Goal: Information Seeking & Learning: Learn about a topic

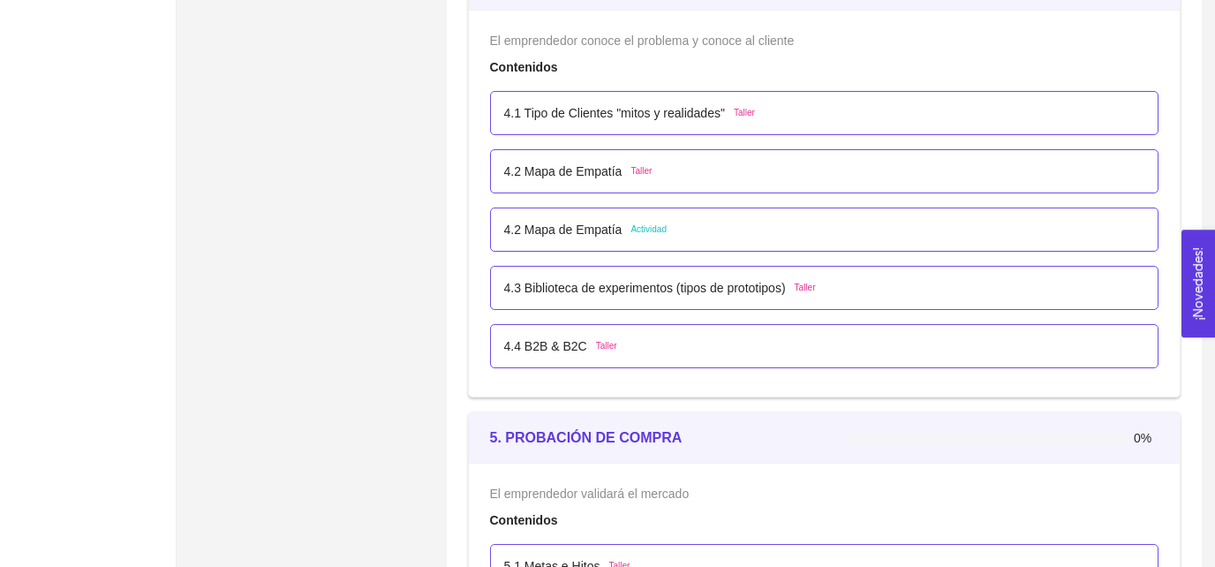
scroll to position [2947, 0]
click at [754, 292] on p "4.3 Biblioteca de experimentos (tipos de prototipos)" at bounding box center [645, 289] width 282 height 19
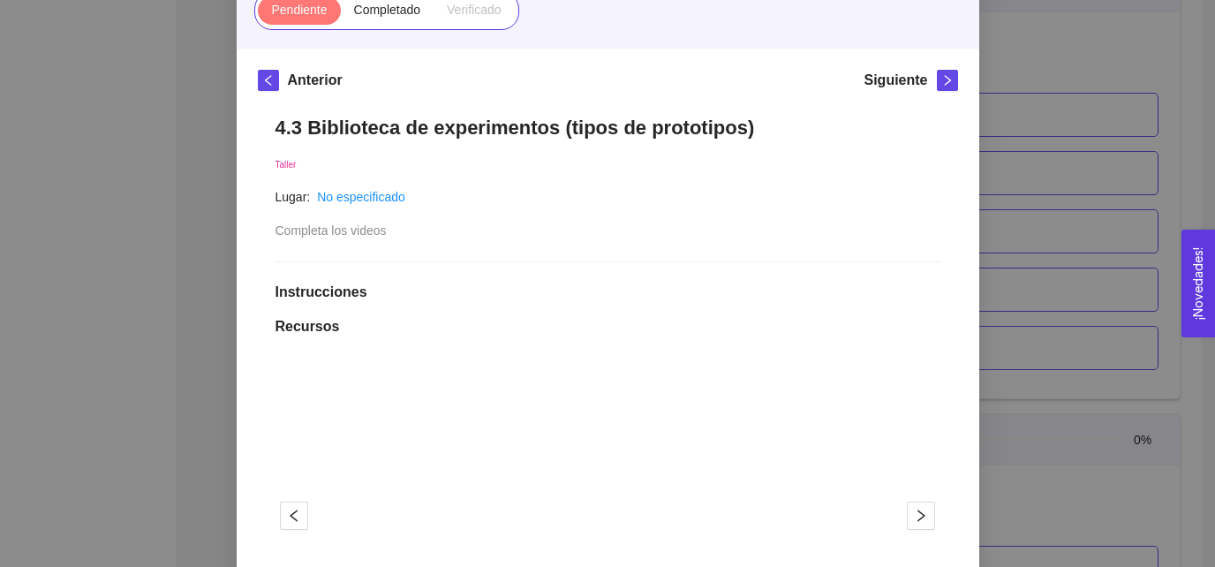
scroll to position [226, 0]
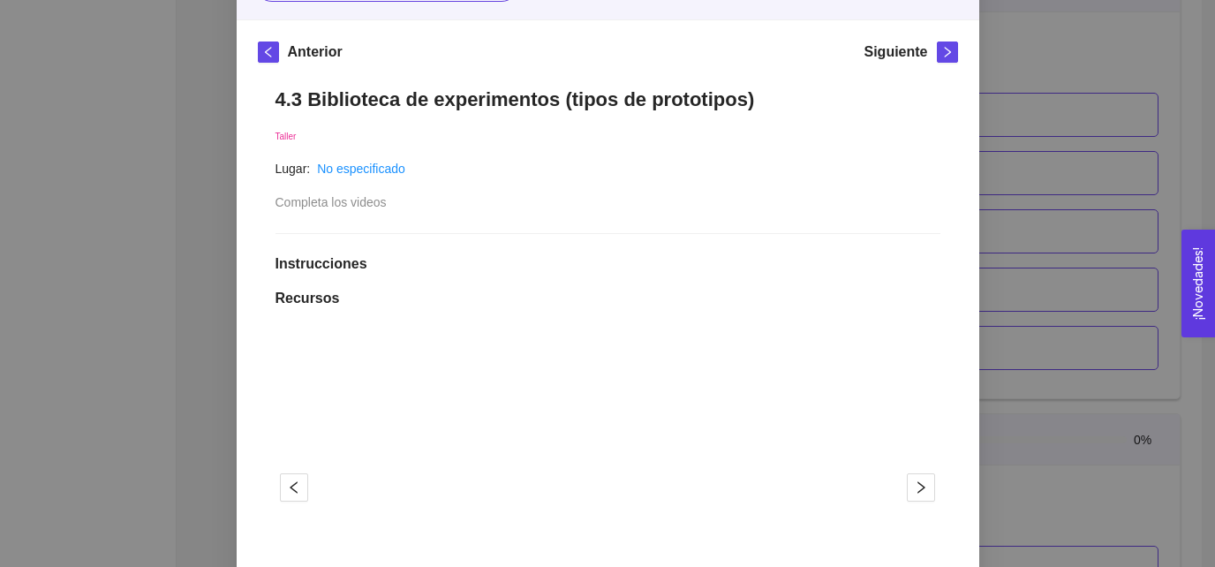
click at [372, 100] on h1 "4.3 Biblioteca de experimentos (tipos de prototipos)" at bounding box center [607, 99] width 665 height 24
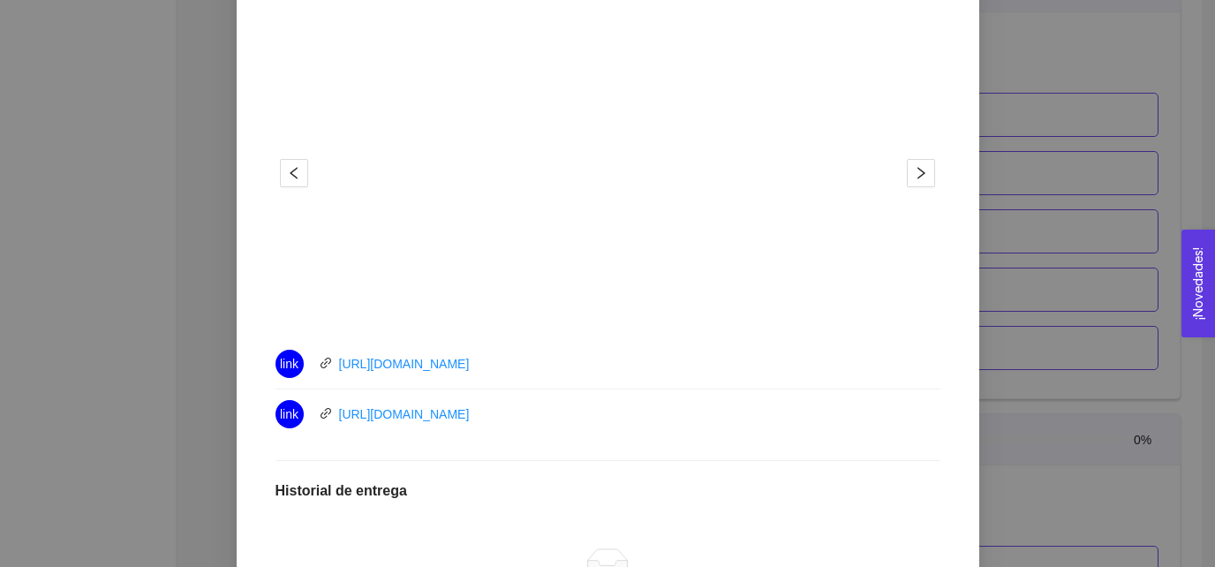
scroll to position [575, 0]
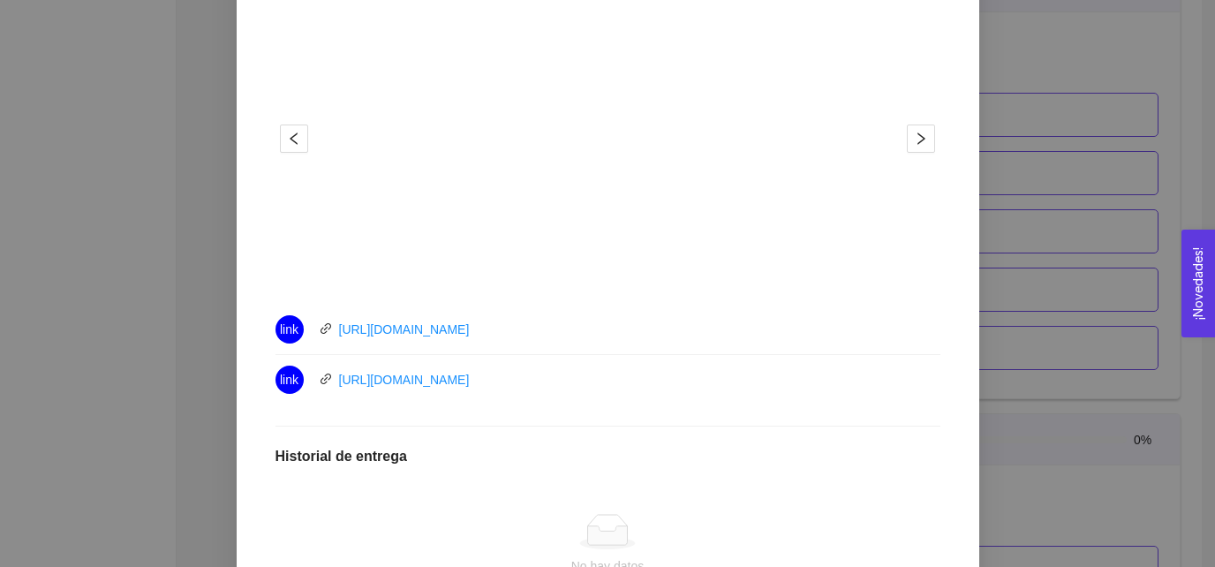
click at [615, 353] on li "link [URL][DOMAIN_NAME]" at bounding box center [607, 330] width 665 height 50
click at [587, 341] on div "link [URL][DOMAIN_NAME]" at bounding box center [473, 329] width 397 height 28
click at [535, 332] on div "link [URL][DOMAIN_NAME]" at bounding box center [473, 329] width 397 height 28
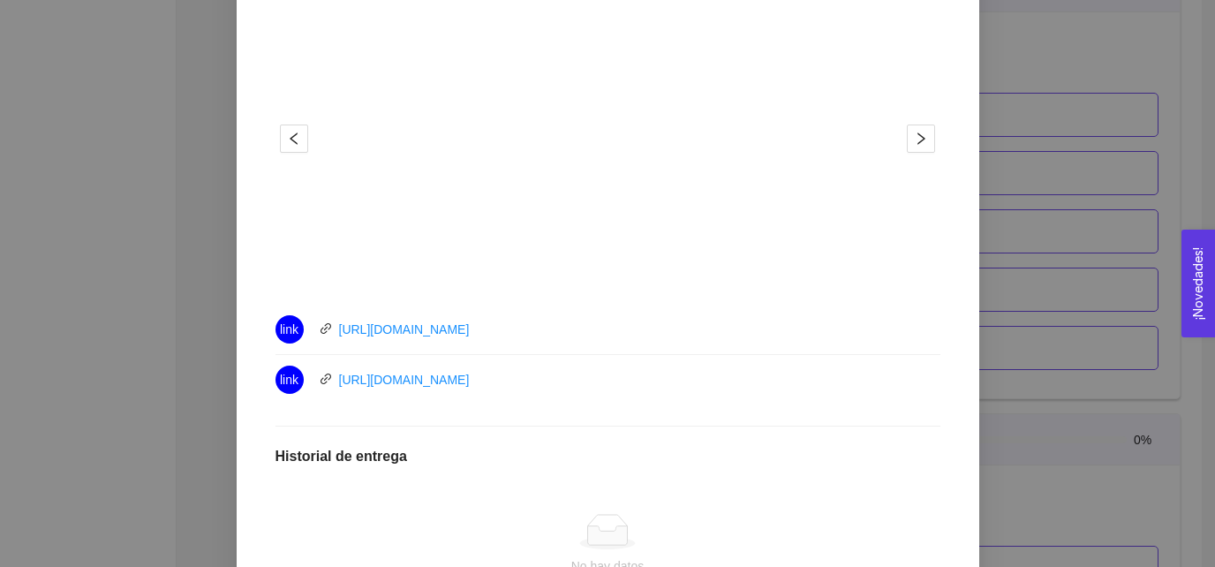
click at [535, 332] on div "link [URL][DOMAIN_NAME]" at bounding box center [473, 329] width 397 height 28
click at [546, 375] on div "link [URL][DOMAIN_NAME]" at bounding box center [473, 380] width 397 height 28
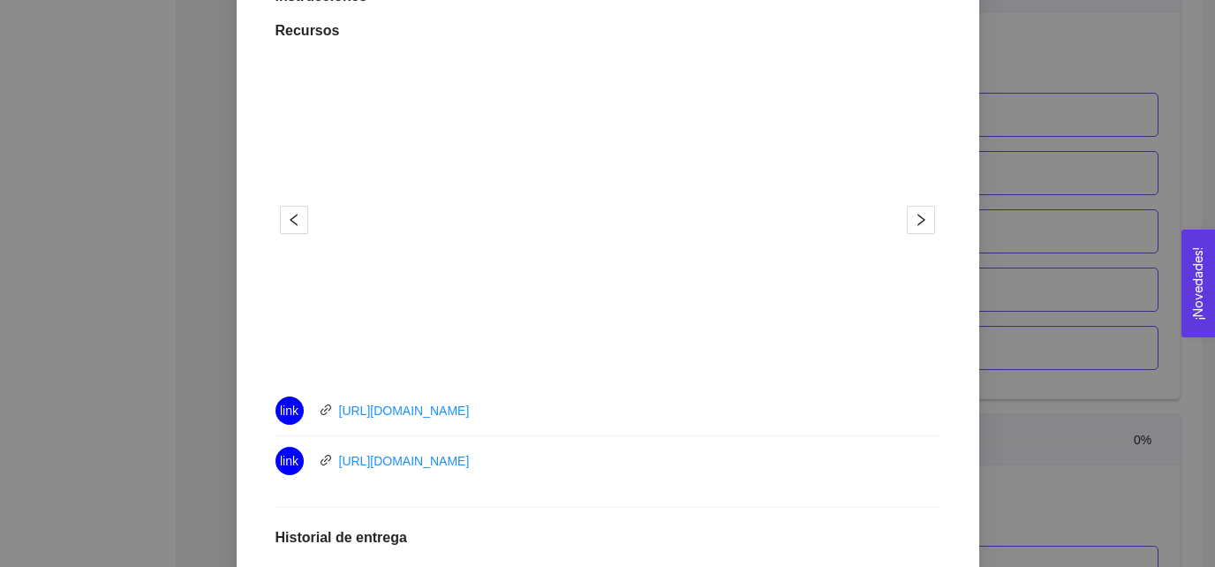
scroll to position [479, 0]
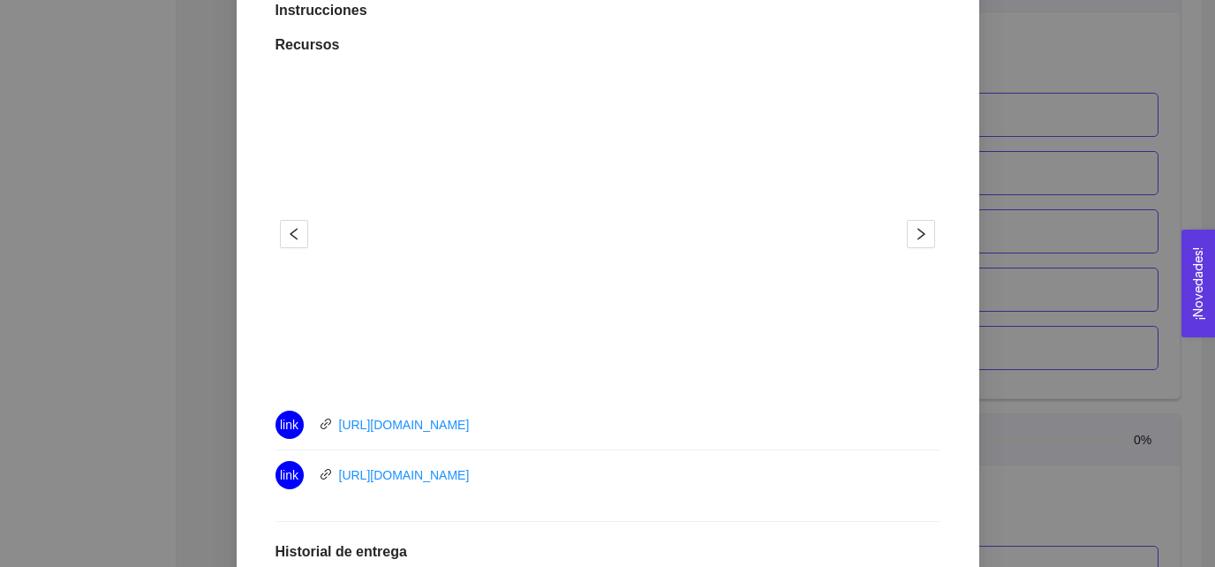
click at [268, 307] on div "4.3 Biblioteca de experimentos (tipos de prototipos) Taller Lugar: No especific…" at bounding box center [608, 333] width 700 height 1035
click at [920, 245] on button "button" at bounding box center [921, 234] width 28 height 28
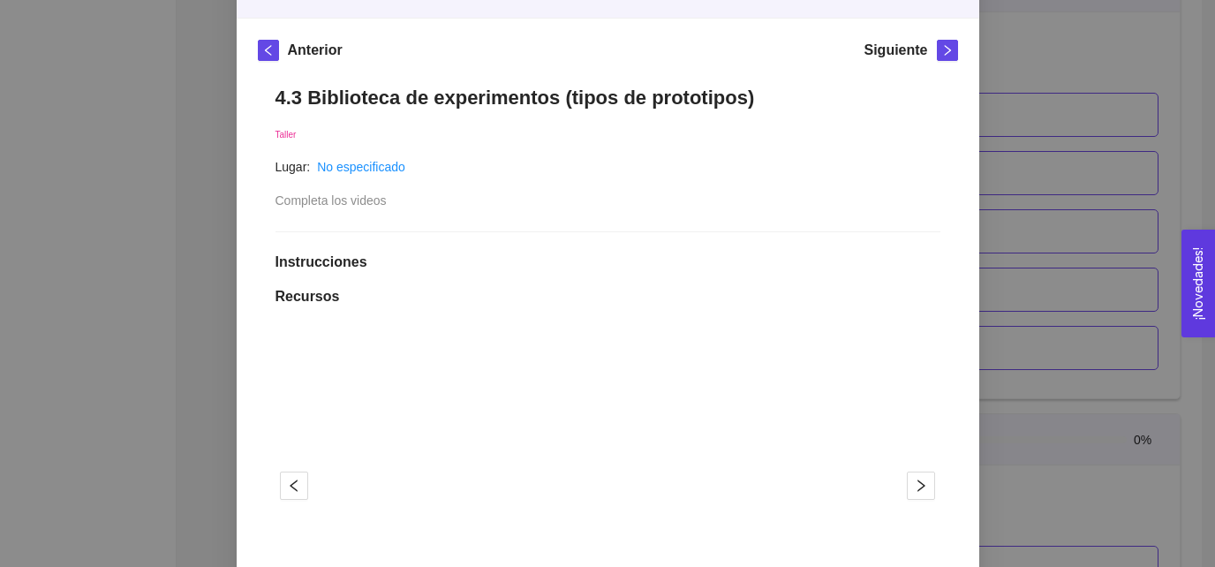
scroll to position [171, 0]
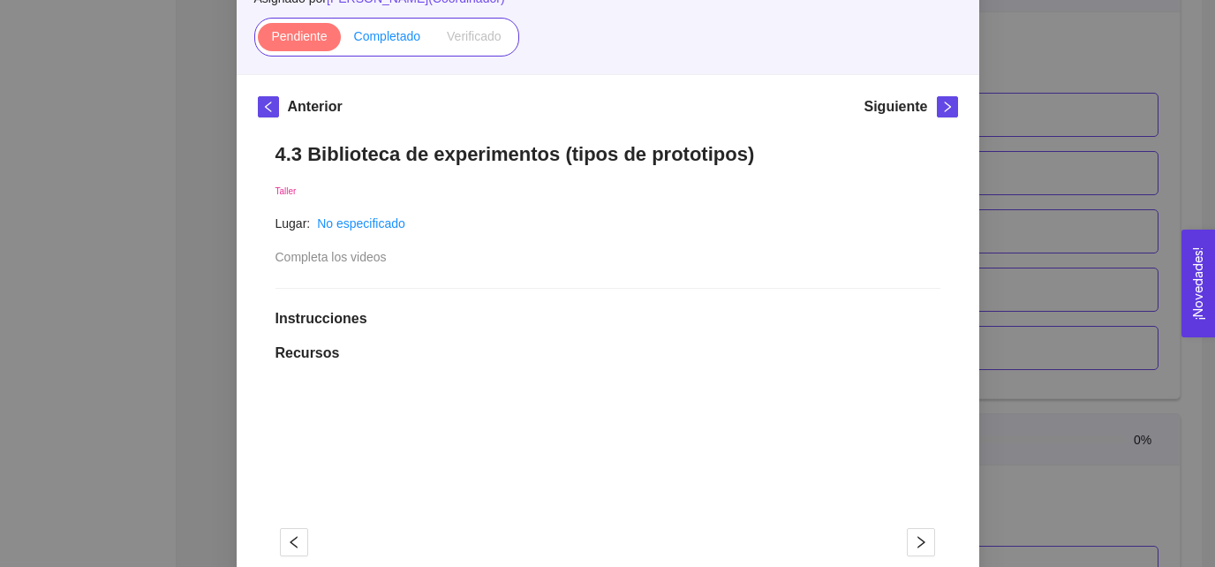
click at [364, 43] on span "Completado" at bounding box center [387, 36] width 67 height 14
click at [341, 41] on input "Completado" at bounding box center [341, 41] width 0 height 0
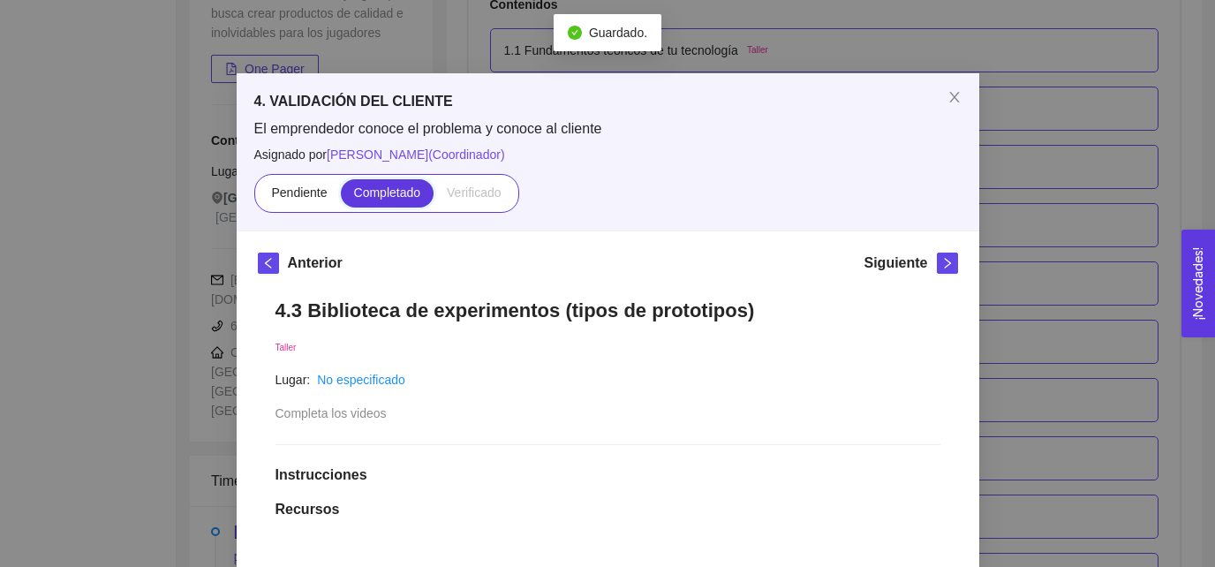
scroll to position [0, 0]
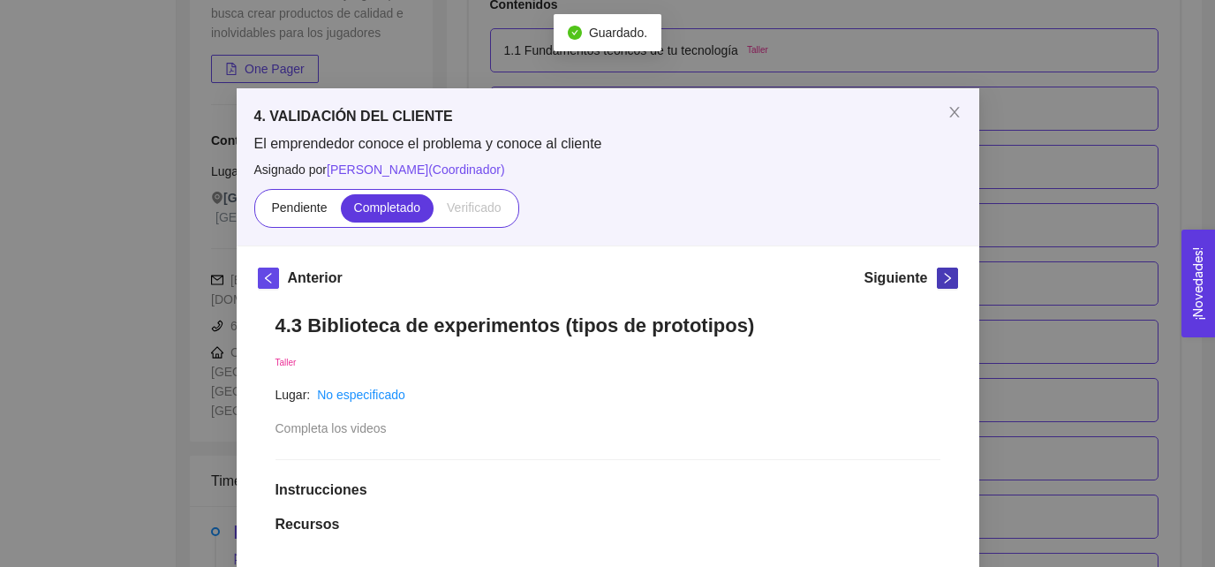
click at [943, 283] on icon "right" at bounding box center [947, 278] width 12 height 12
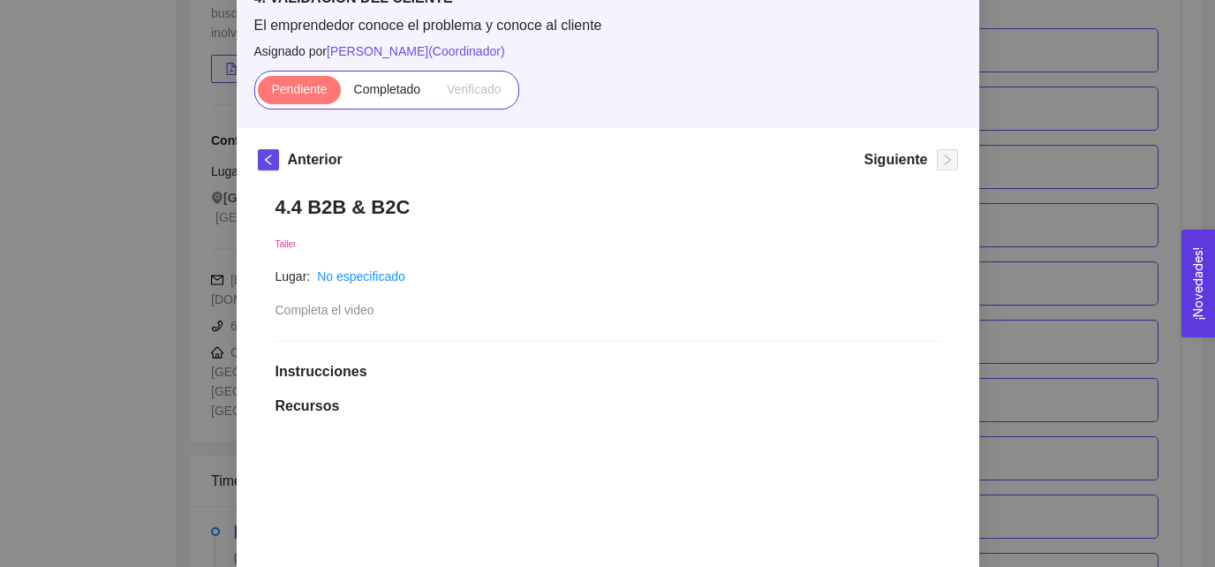
scroll to position [118, 0]
click at [377, 204] on h1 "4.4 B2B & B2C" at bounding box center [607, 207] width 665 height 24
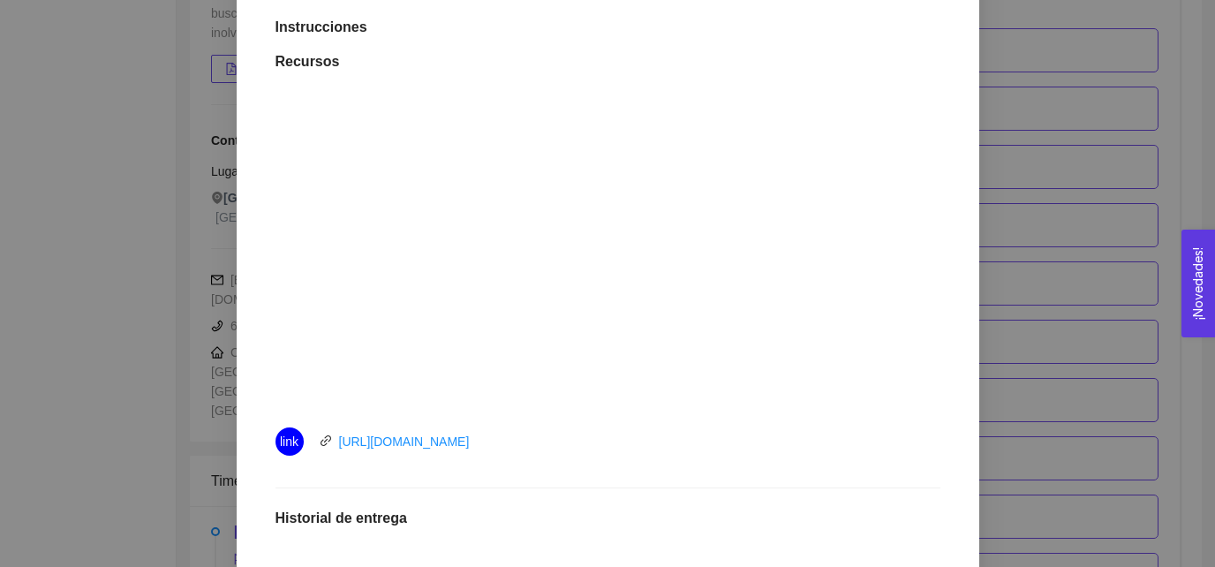
scroll to position [500, 0]
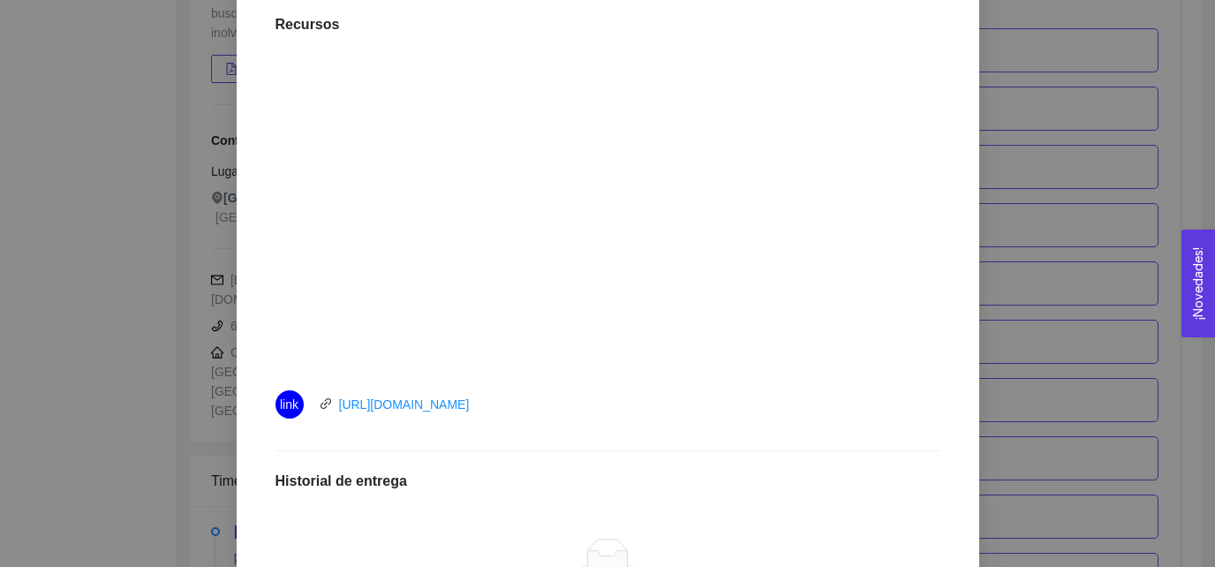
click at [526, 406] on div "link [URL][DOMAIN_NAME]" at bounding box center [473, 404] width 397 height 28
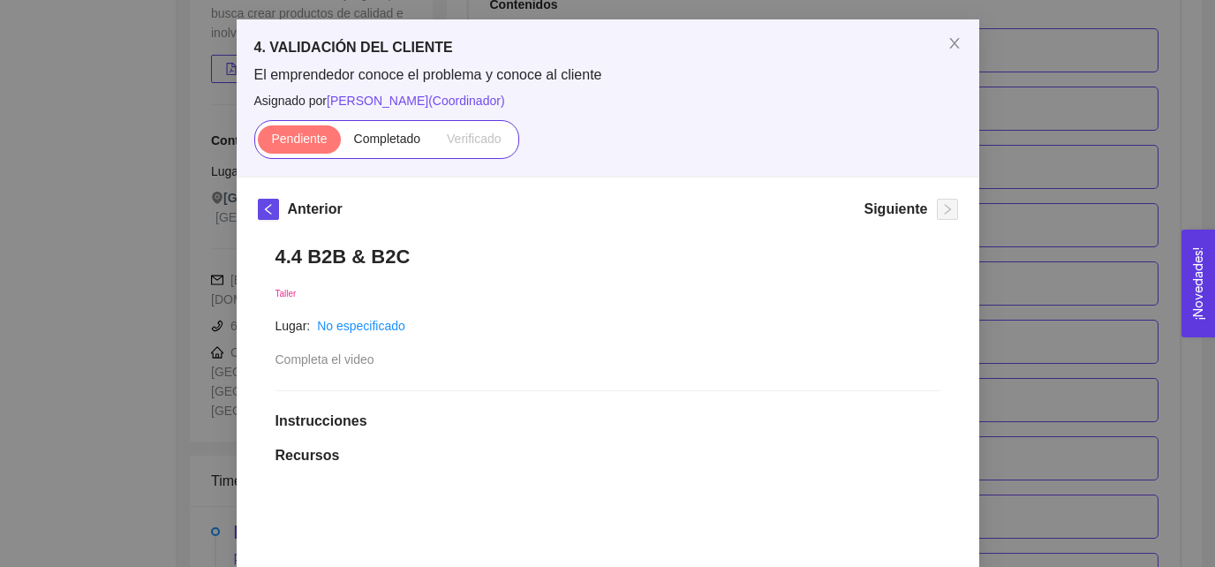
scroll to position [54, 0]
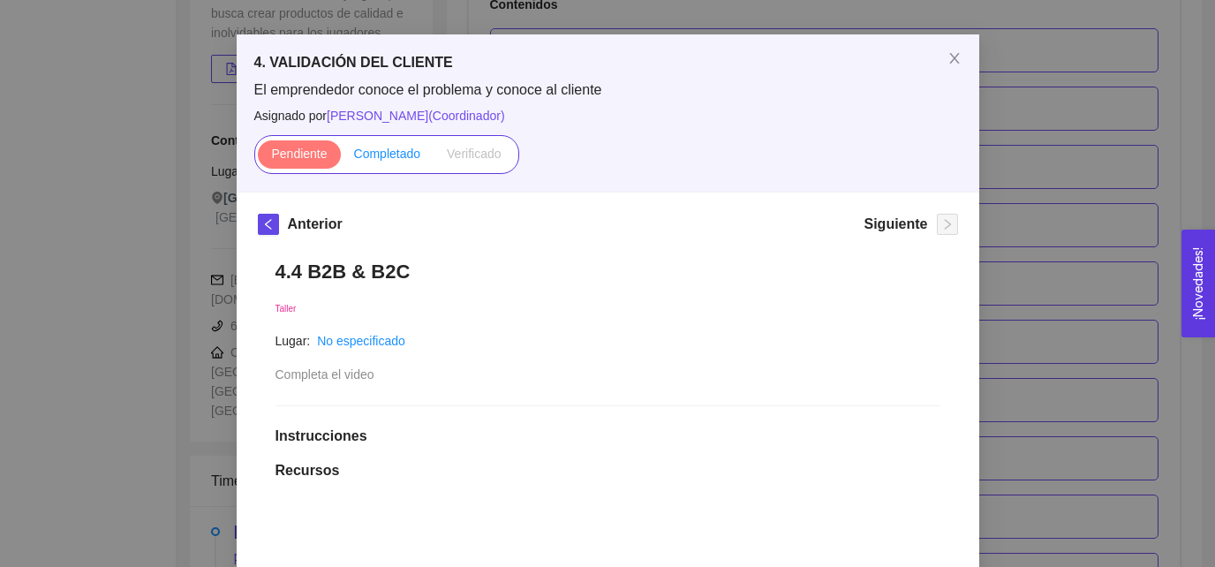
click at [366, 147] on span "Completado" at bounding box center [387, 154] width 67 height 14
click at [341, 158] on input "Completado" at bounding box center [341, 158] width 0 height 0
click at [936, 230] on div "Siguiente" at bounding box center [911, 228] width 94 height 28
click at [949, 59] on icon "close" at bounding box center [954, 58] width 14 height 14
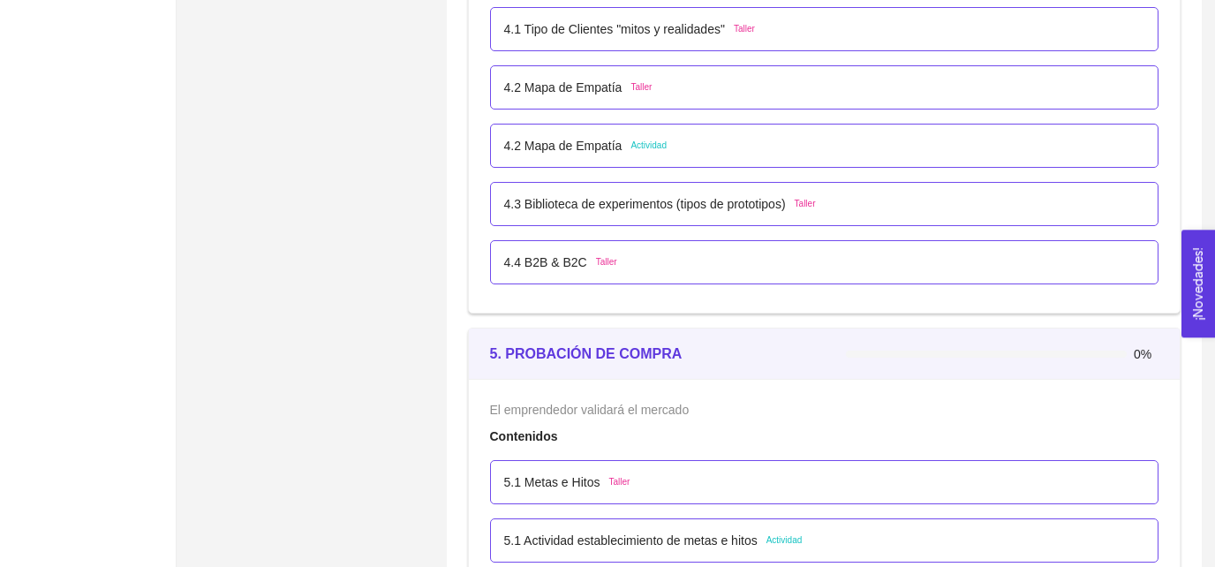
scroll to position [3116, 0]
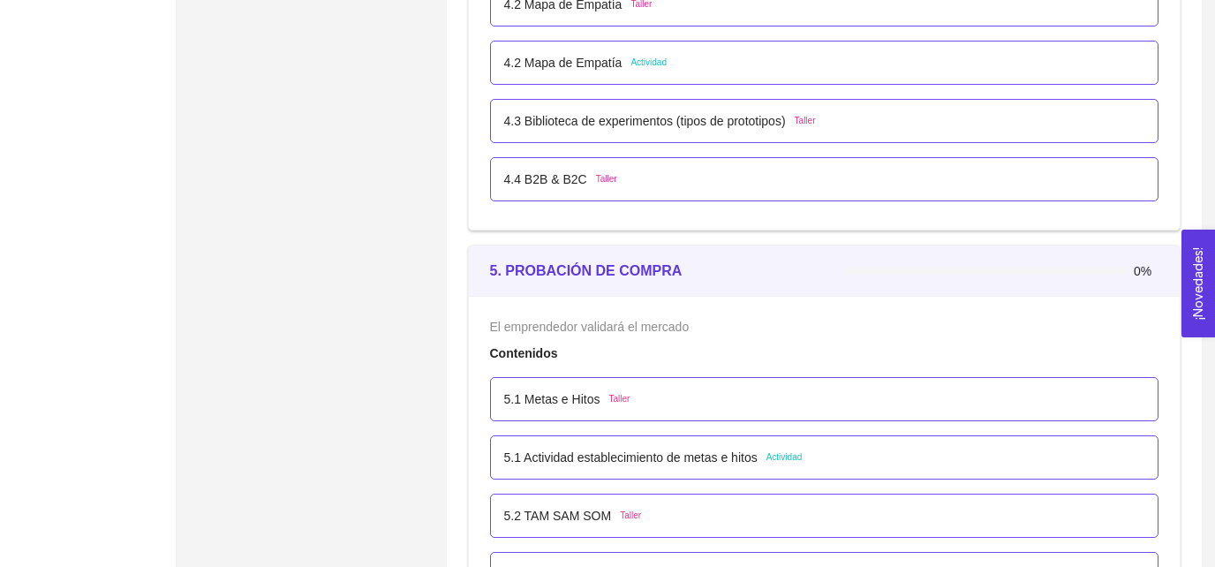
click at [683, 268] on div "5. PROBACIÓN DE COMPRA" at bounding box center [668, 271] width 357 height 22
click at [663, 417] on div "5.1 Metas e Hitos Taller" at bounding box center [824, 399] width 669 height 44
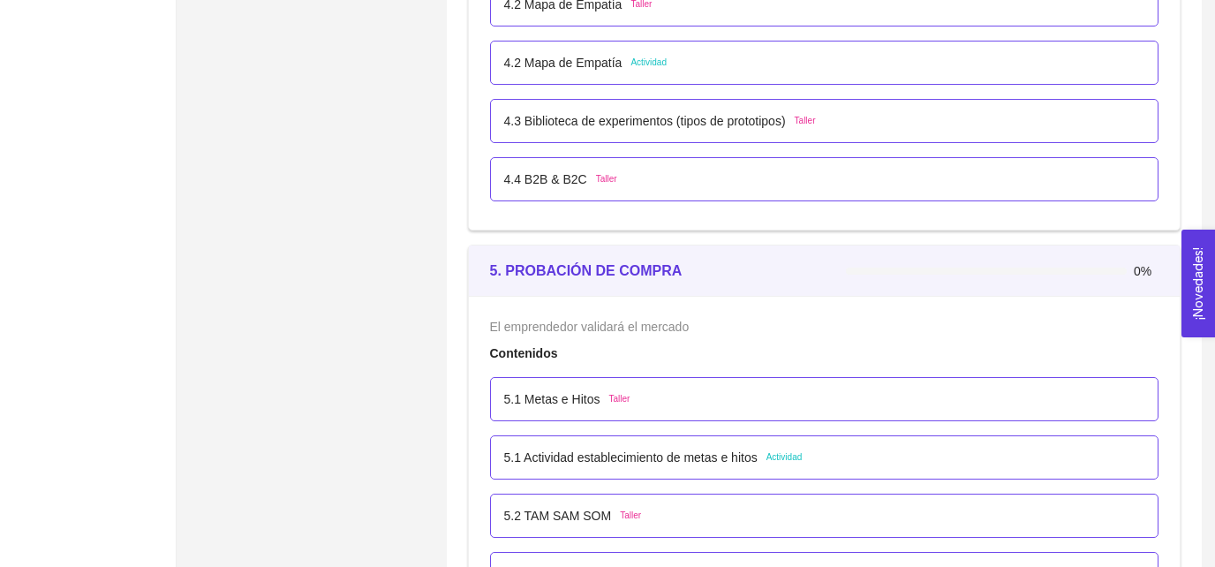
click at [636, 383] on div "5.1 Metas e Hitos Taller" at bounding box center [824, 399] width 669 height 44
click at [640, 398] on div "5.1 Metas e Hitos Taller" at bounding box center [824, 398] width 641 height 19
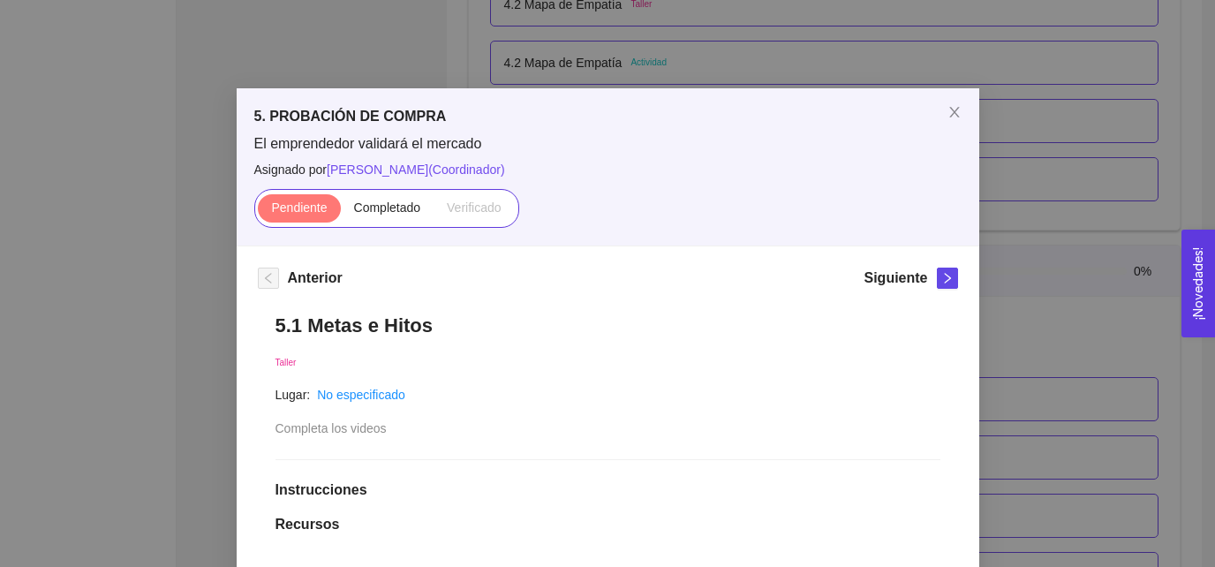
click at [467, 326] on h1 "5.1 Metas e Hitos" at bounding box center [607, 325] width 665 height 24
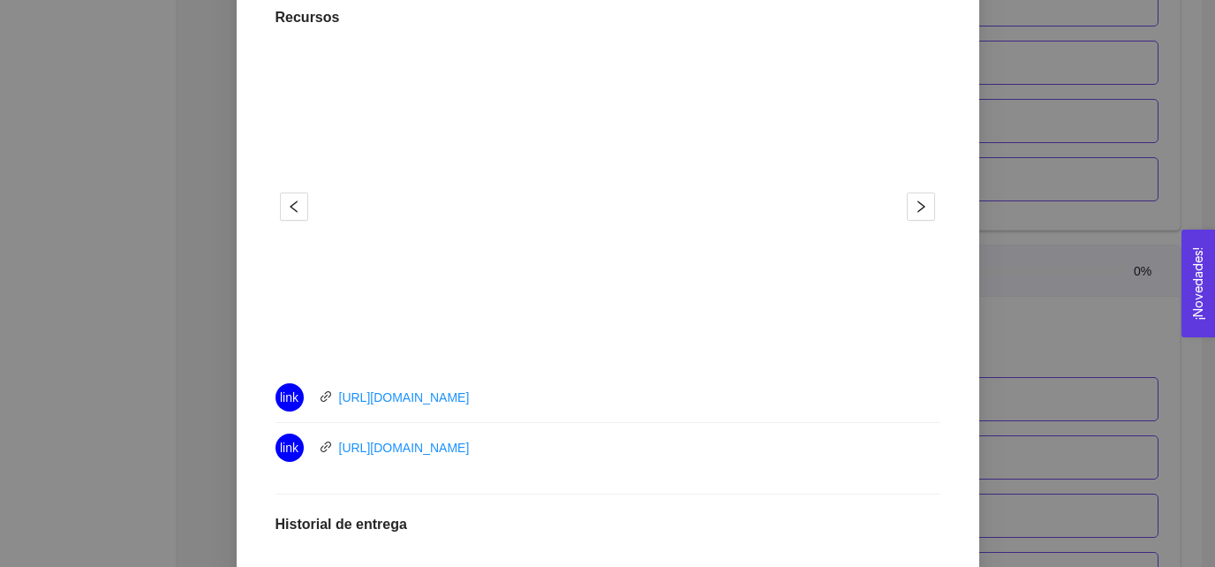
scroll to position [509, 0]
click at [558, 411] on li "link [URL][DOMAIN_NAME]" at bounding box center [607, 396] width 665 height 50
click at [524, 393] on div "link [URL][DOMAIN_NAME]" at bounding box center [473, 395] width 397 height 28
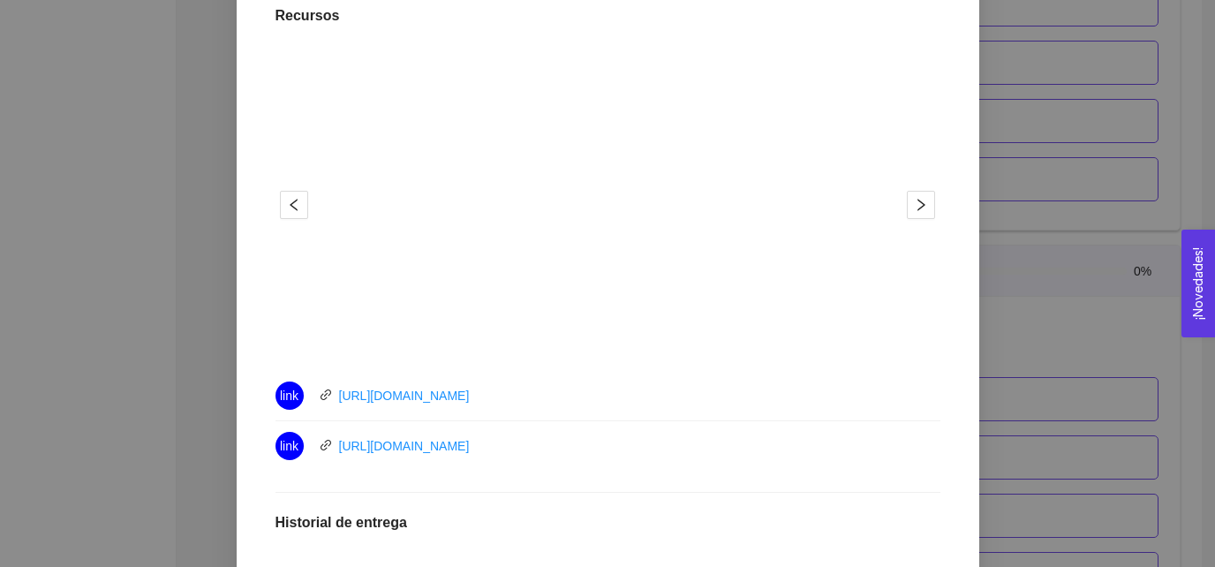
click at [562, 451] on div "link [URL][DOMAIN_NAME]" at bounding box center [473, 446] width 397 height 28
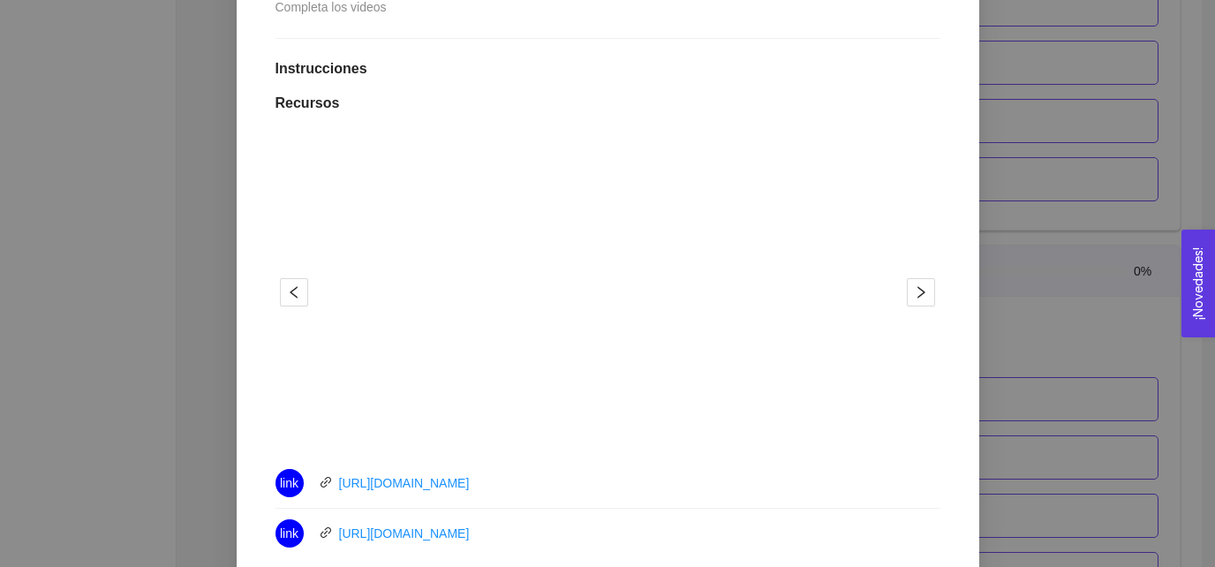
scroll to position [418, 0]
click at [941, 463] on div "5.1 Metas e Hitos Taller Lugar: No especificado Completa los videos Instruccion…" at bounding box center [608, 395] width 700 height 1035
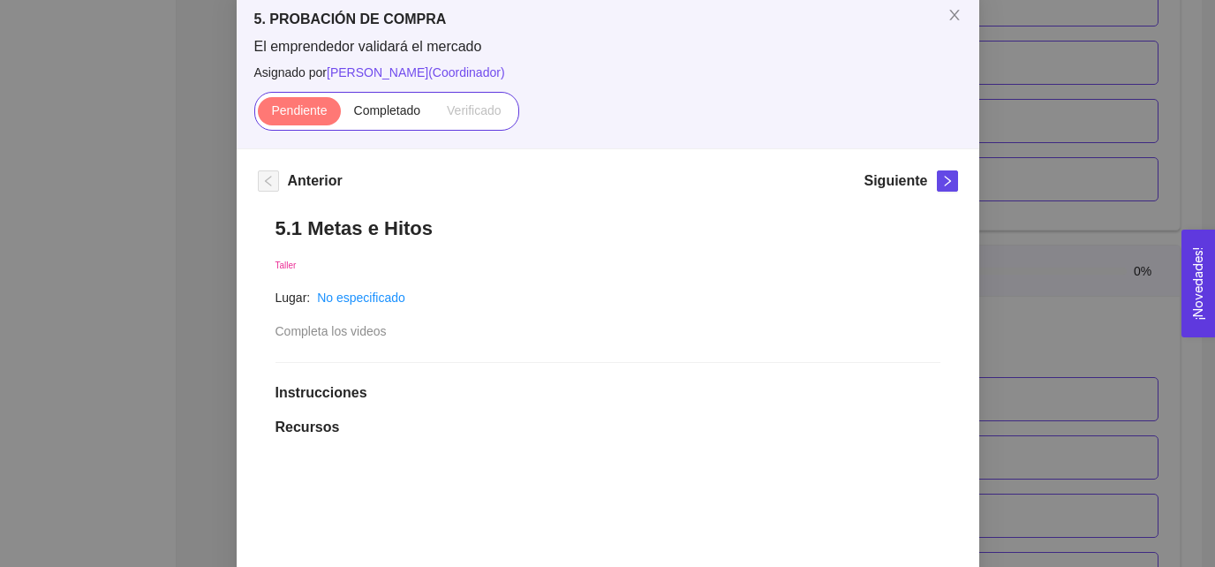
scroll to position [59, 0]
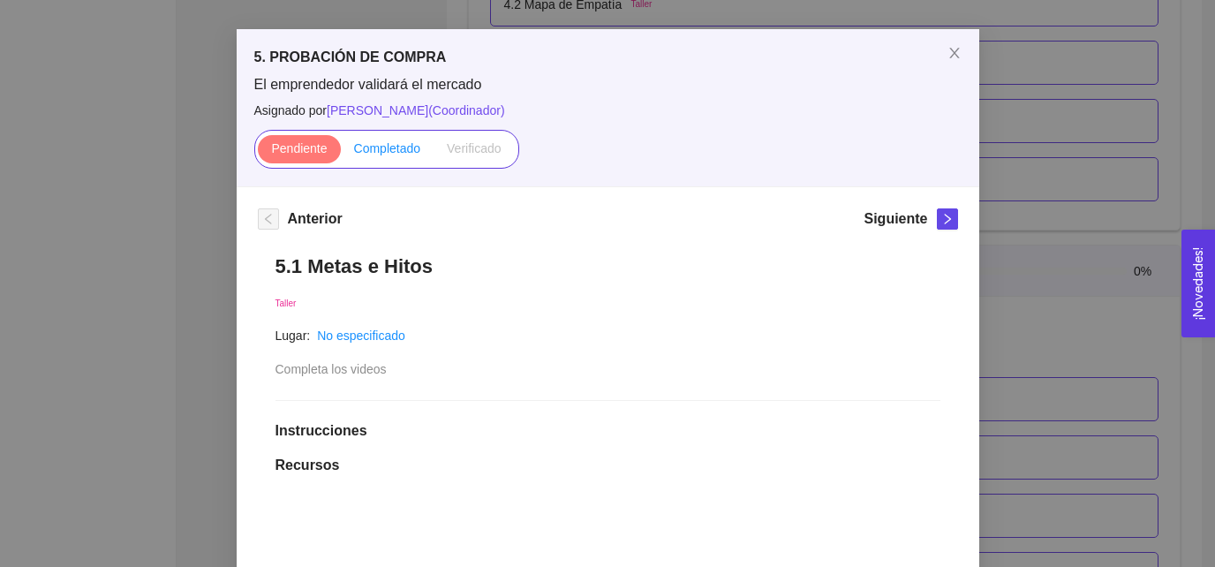
click at [400, 155] on span "Completado" at bounding box center [387, 148] width 67 height 14
click at [341, 153] on input "Completado" at bounding box center [341, 153] width 0 height 0
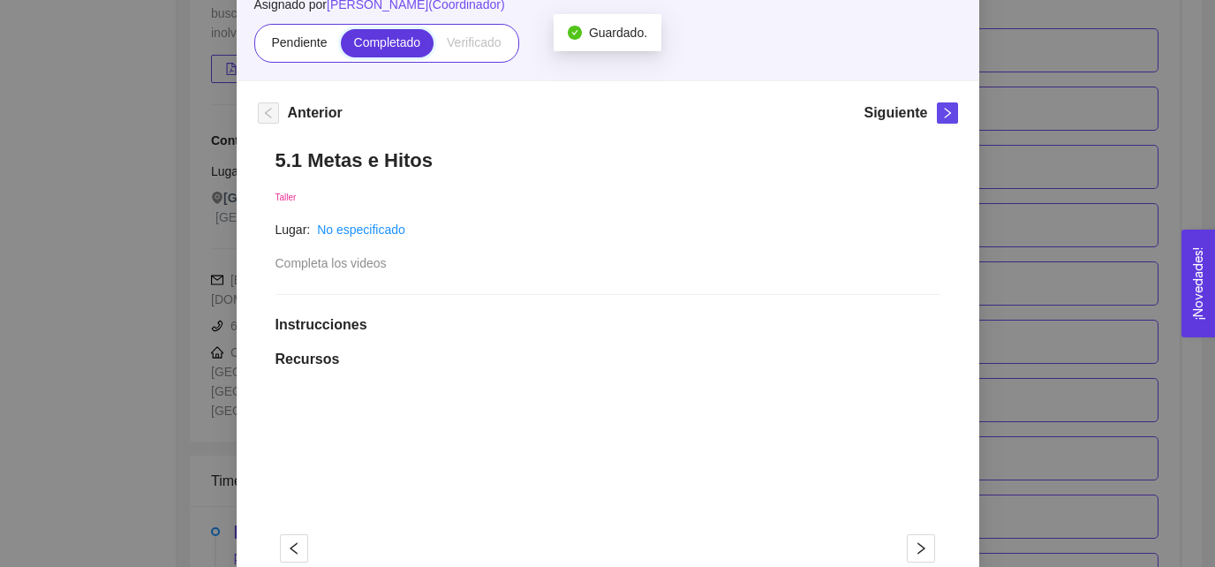
scroll to position [165, 0]
click at [925, 463] on icon "right" at bounding box center [921, 548] width 14 height 14
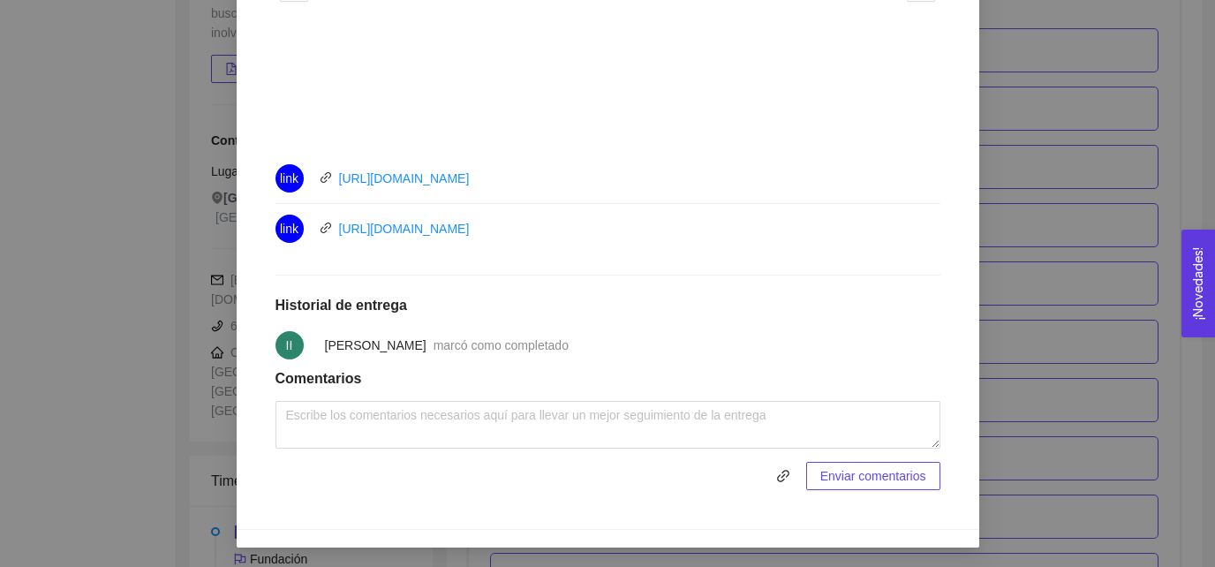
scroll to position [0, 0]
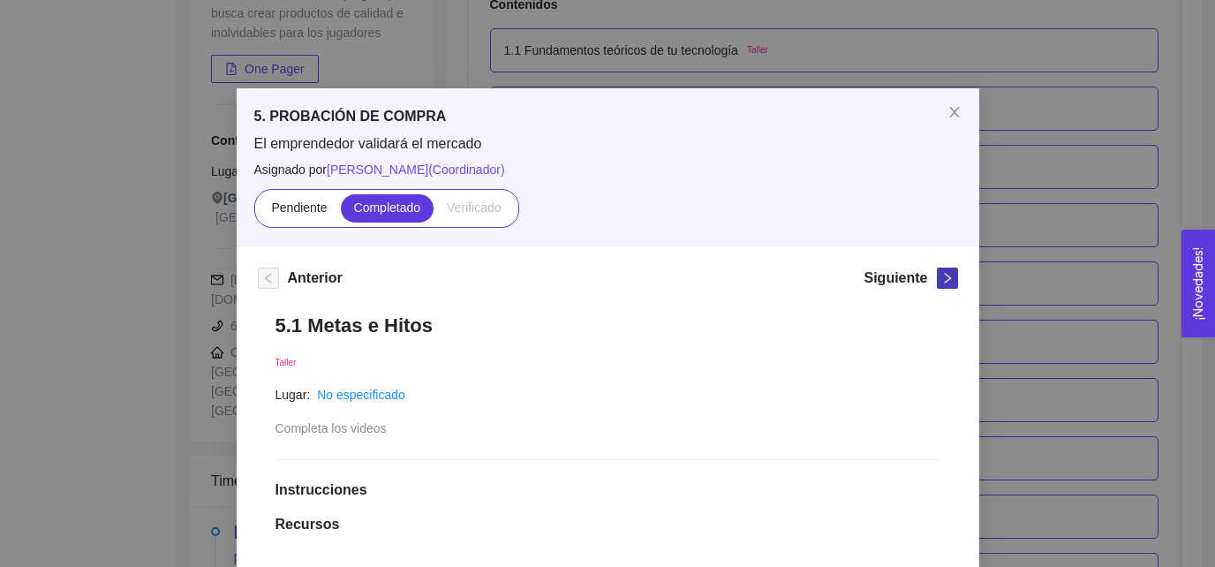
click at [951, 283] on icon "right" at bounding box center [947, 278] width 12 height 12
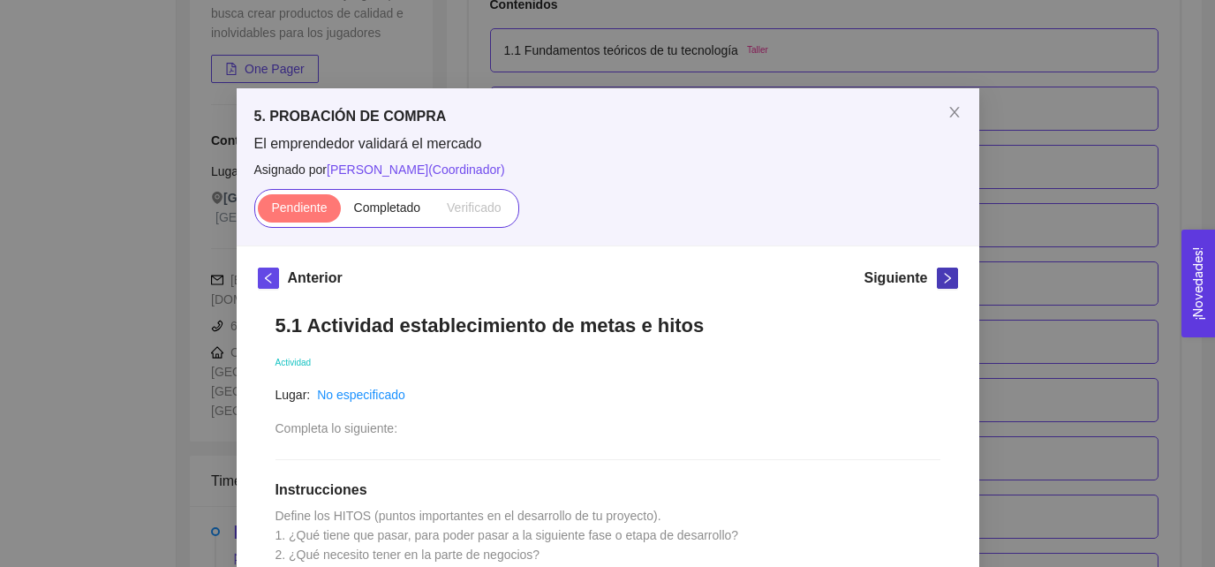
click at [941, 284] on button "button" at bounding box center [947, 278] width 21 height 21
